Goal: Check status: Check status

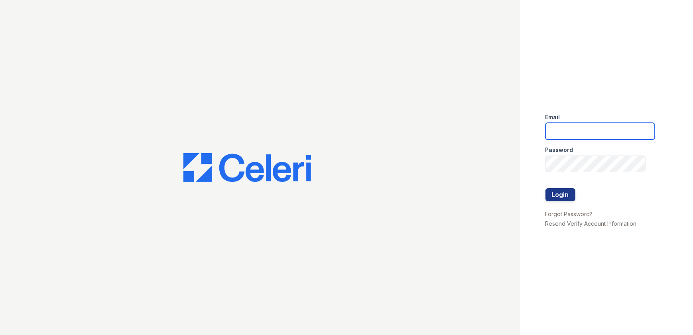
type input "ArriveWestborough@trinity-pm.com"
click at [561, 194] on button "Login" at bounding box center [560, 194] width 30 height 13
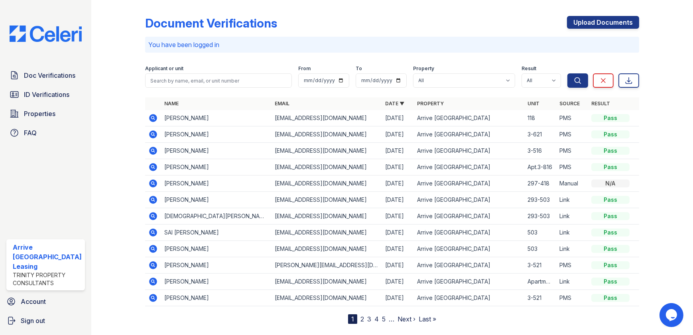
click at [68, 96] on span "ID Verifications" at bounding box center [46, 95] width 45 height 10
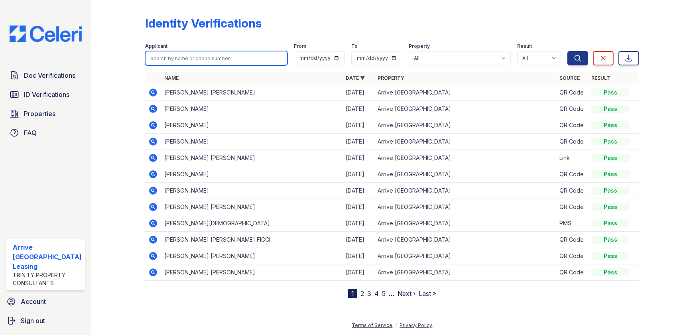
click at [190, 58] on input "search" at bounding box center [216, 58] width 142 height 14
paste input "[DEMOGRAPHIC_DATA]"
type input "[DEMOGRAPHIC_DATA]"
click at [574, 55] on icon "submit" at bounding box center [577, 58] width 8 height 8
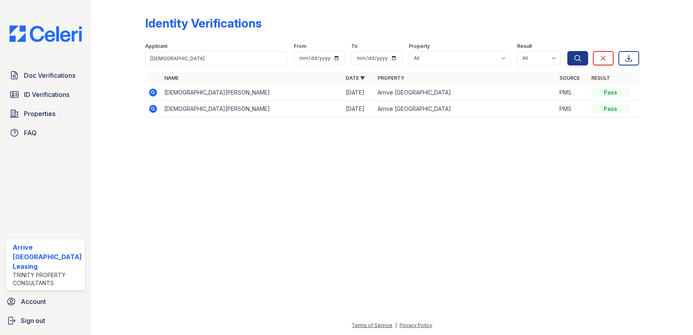
click at [155, 91] on icon at bounding box center [153, 92] width 8 height 8
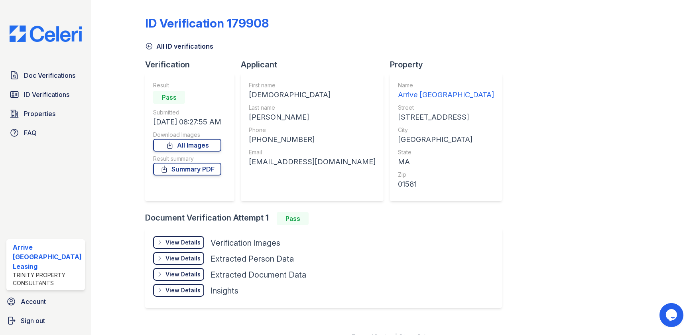
click at [186, 175] on div "Result Pass Submitted [DATE] 08:27:55 AM Download Images All Images Result summ…" at bounding box center [187, 137] width 68 height 112
click at [188, 241] on div "View Details" at bounding box center [182, 242] width 35 height 8
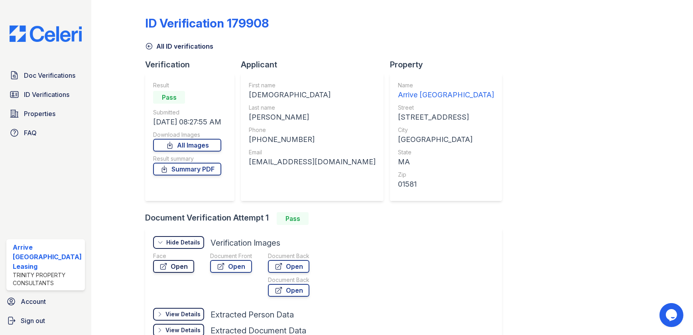
click at [179, 269] on link "Open" at bounding box center [173, 266] width 41 height 13
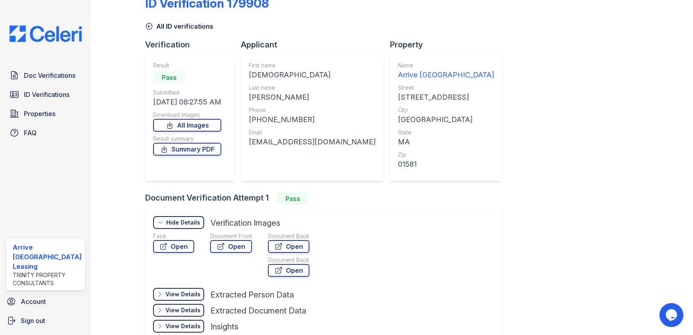
scroll to position [36, 0]
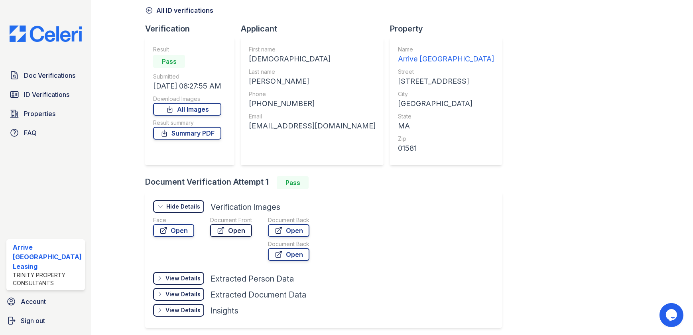
click at [243, 224] on link "Open" at bounding box center [231, 230] width 42 height 13
